Goal: Transaction & Acquisition: Purchase product/service

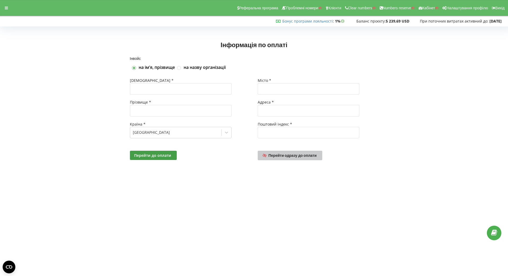
click at [282, 151] on link "Перейти одразу до оплати" at bounding box center [290, 156] width 65 height 10
click at [302, 154] on span "Перейти одразу до оплати" at bounding box center [293, 155] width 48 height 4
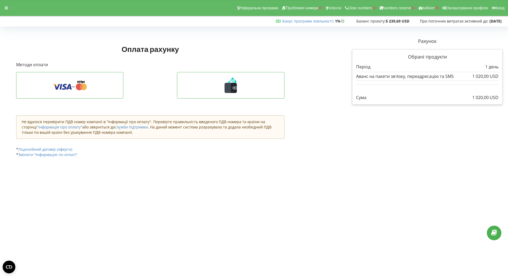
drag, startPoint x: 457, startPoint y: 95, endPoint x: 505, endPoint y: 98, distance: 48.0
click at [505, 98] on div "Рахунок Обрані продукти Період 1 день 1 020,00 USD Аванс на пакети зв'язку, пер…" at bounding box center [428, 71] width 158 height 74
copy p "1 020,00 USD"
